Goal: Information Seeking & Learning: Learn about a topic

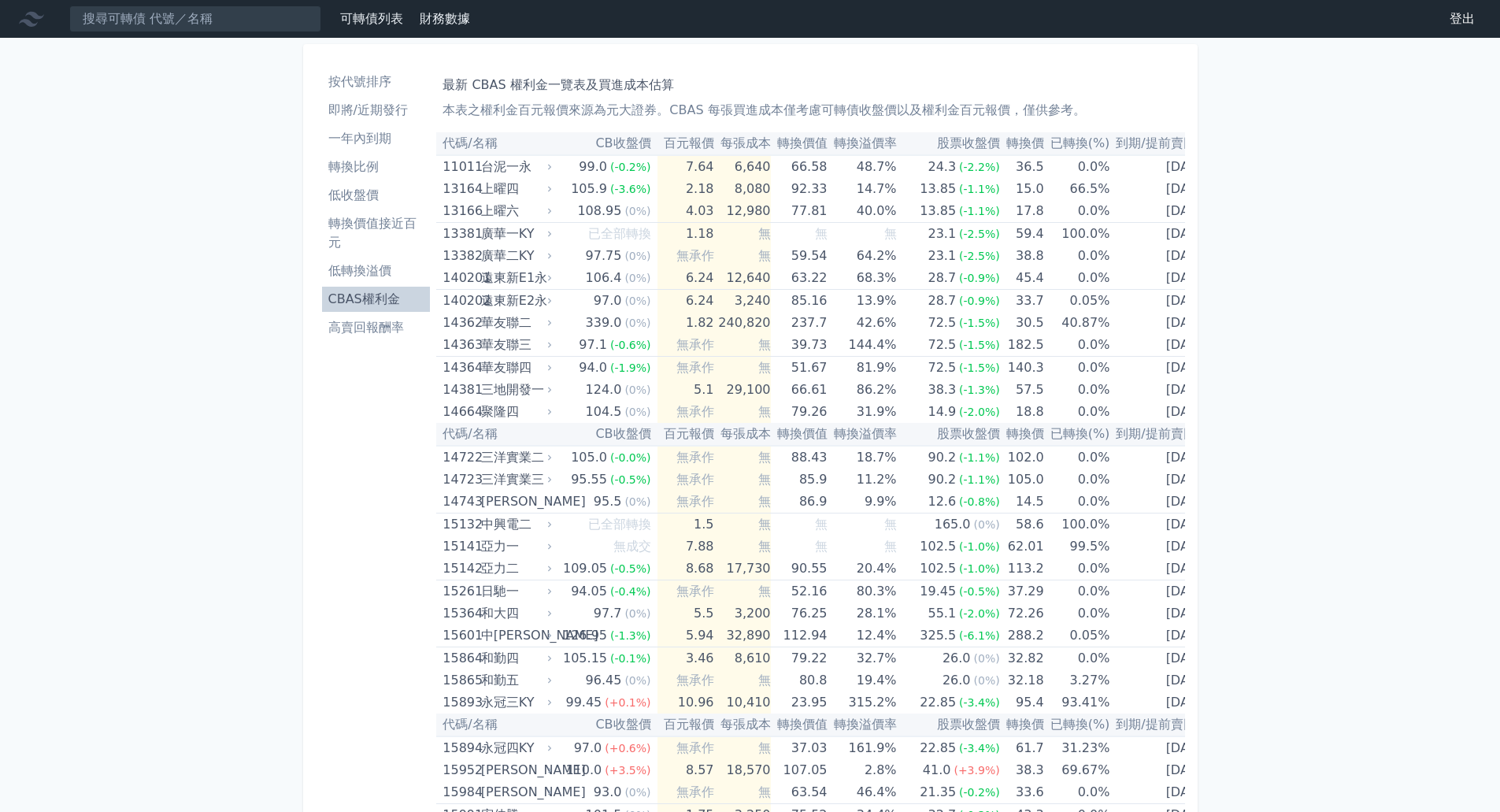
click at [369, 112] on li "即將/近期發行" at bounding box center [376, 110] width 108 height 19
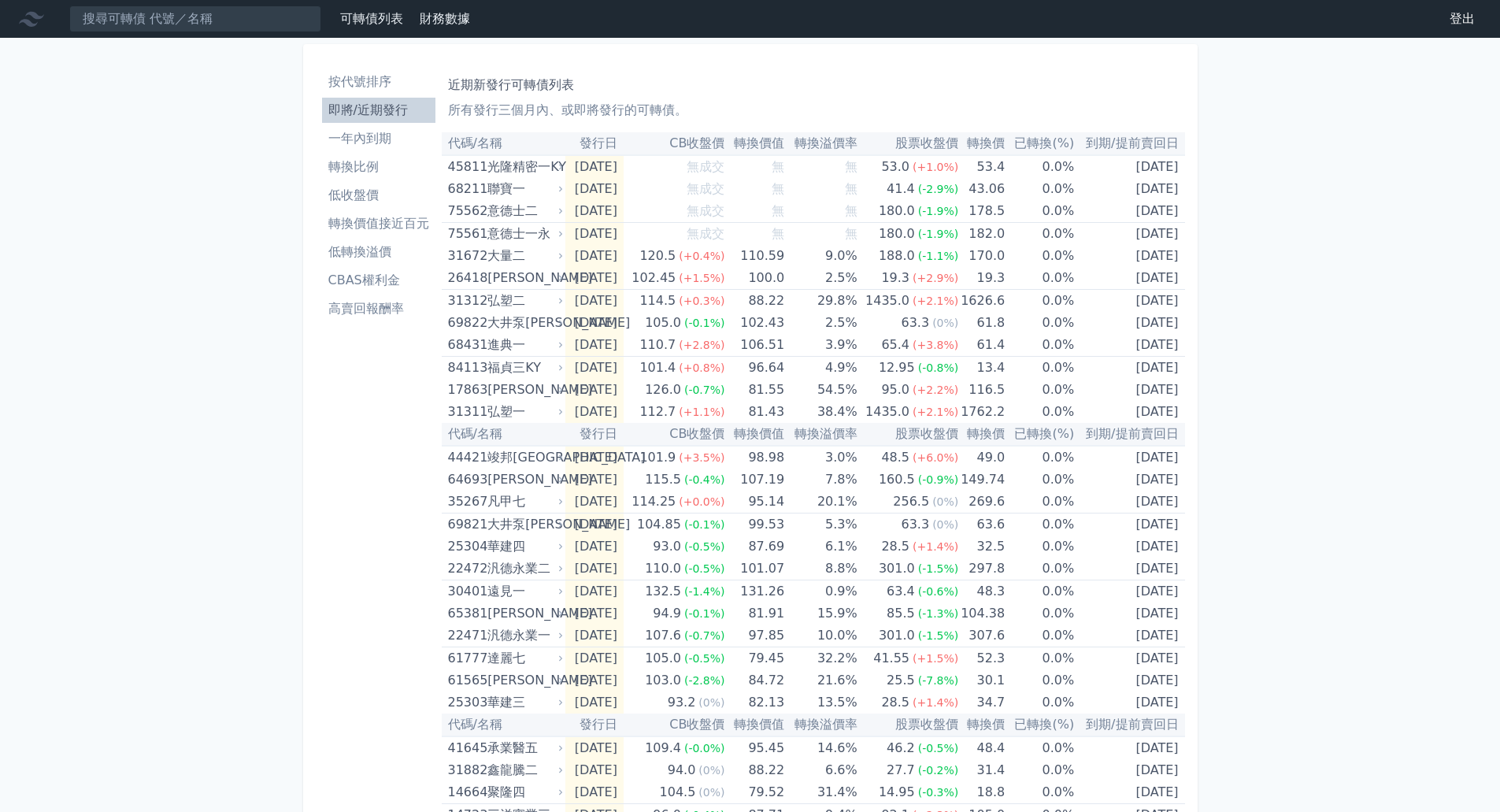
click at [378, 173] on li "轉換比例" at bounding box center [379, 167] width 113 height 19
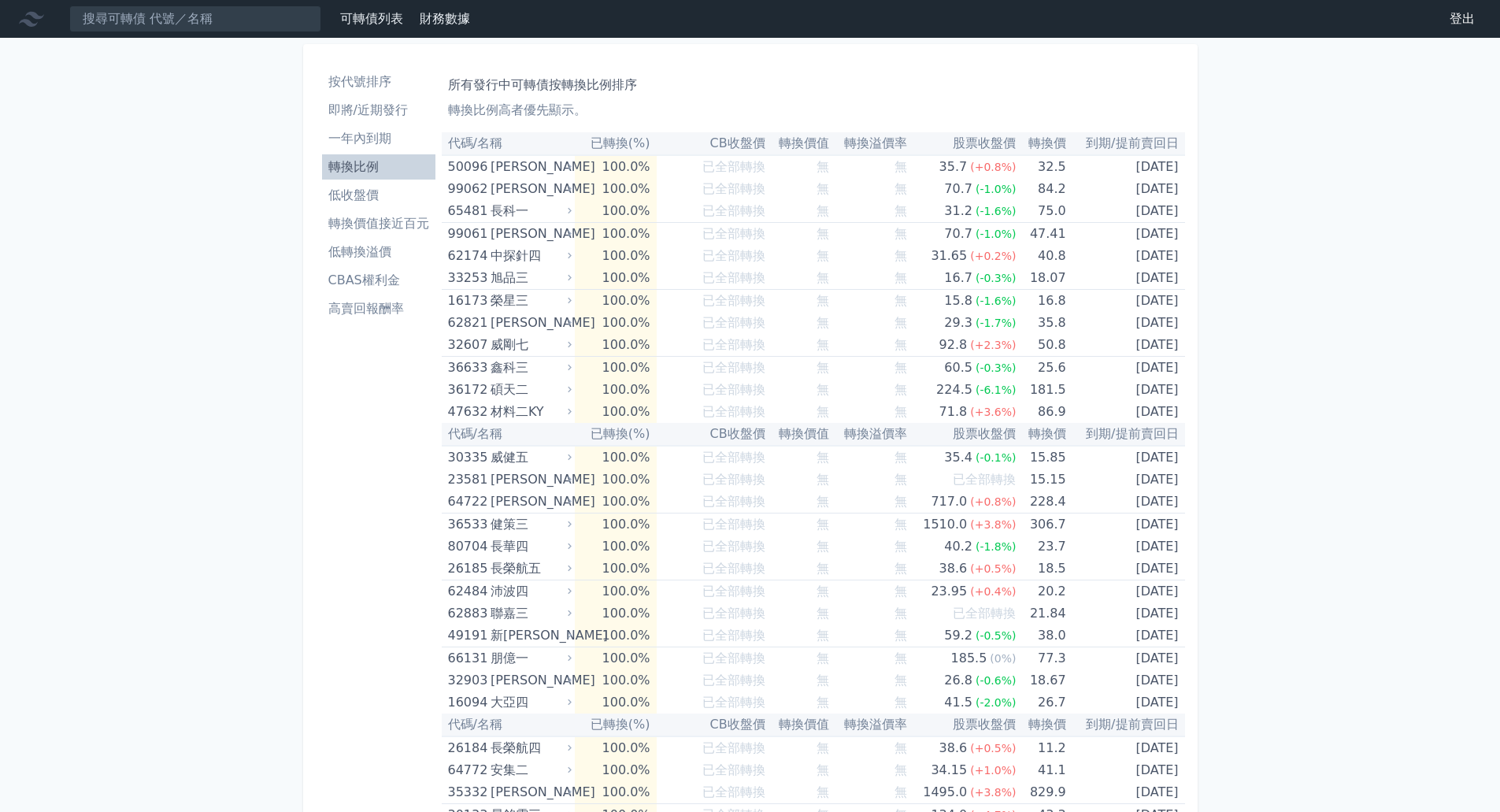
click at [381, 206] on link "低收盤價" at bounding box center [379, 195] width 113 height 25
click at [396, 229] on li "轉換價值接近百元" at bounding box center [379, 223] width 113 height 19
click at [375, 260] on li "低轉換溢價" at bounding box center [379, 252] width 113 height 19
click at [361, 280] on li "CBAS權利金" at bounding box center [379, 280] width 113 height 19
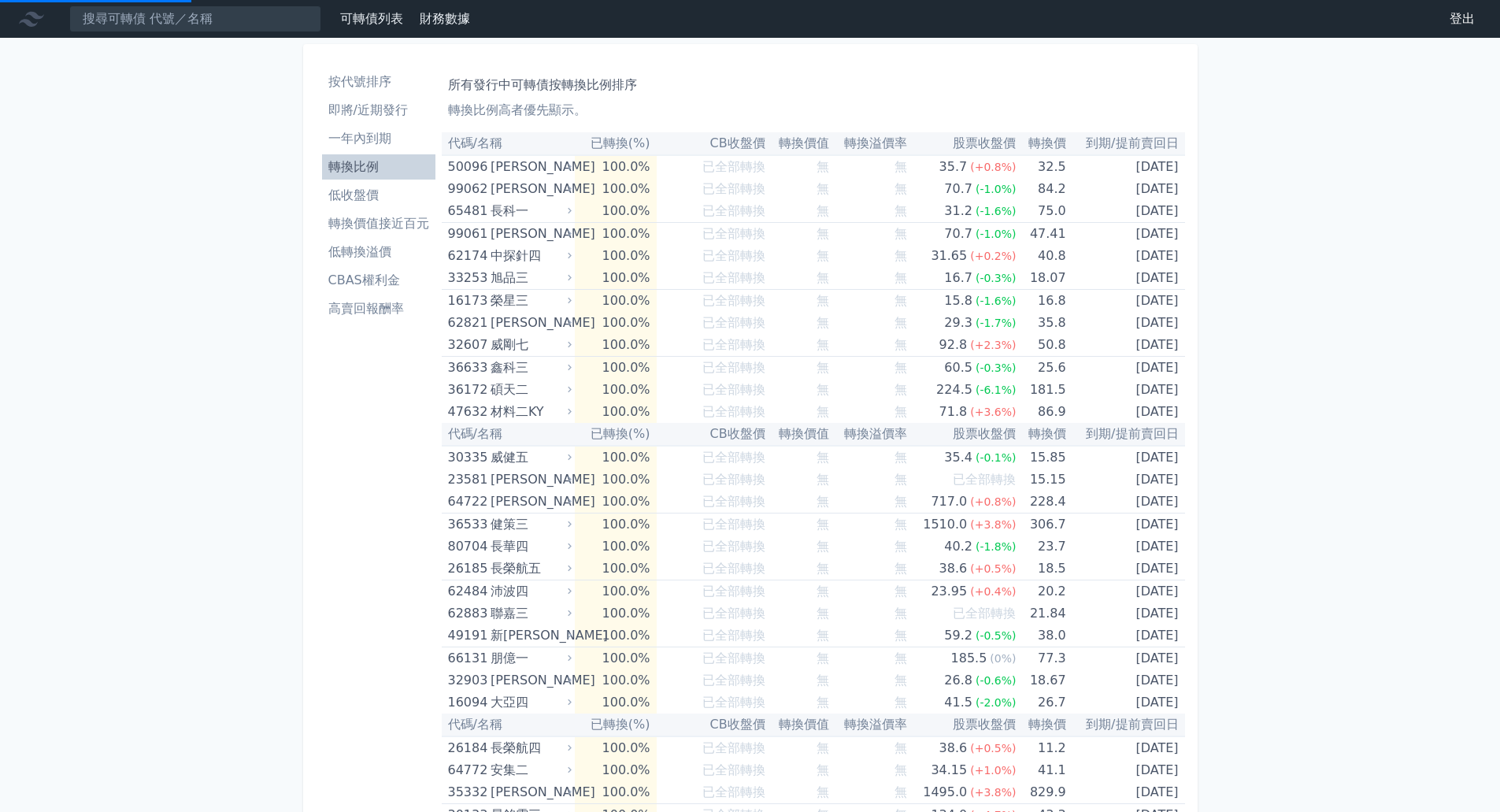
click at [424, 309] on li "高賣回報酬率" at bounding box center [379, 308] width 113 height 19
